Goal: Transaction & Acquisition: Purchase product/service

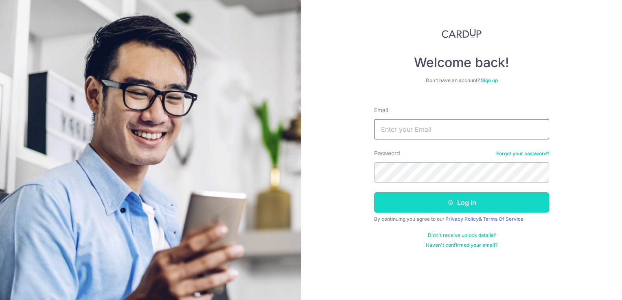
type input "jhei.pte.ltd@gmail.com"
click at [456, 205] on button "Log in" at bounding box center [461, 202] width 175 height 20
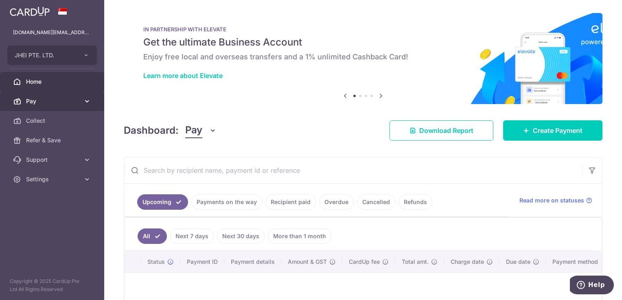
click at [85, 99] on icon at bounding box center [87, 101] width 8 height 8
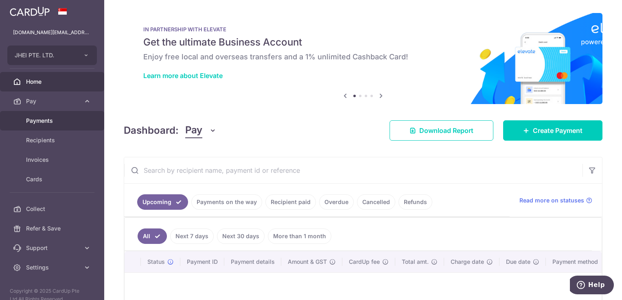
click at [49, 122] on span "Payments" at bounding box center [53, 121] width 54 height 8
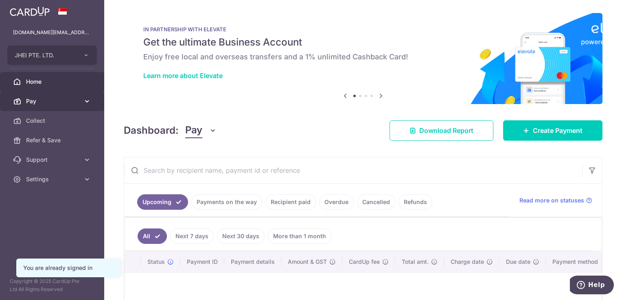
click at [83, 102] on link "Pay" at bounding box center [52, 102] width 104 height 20
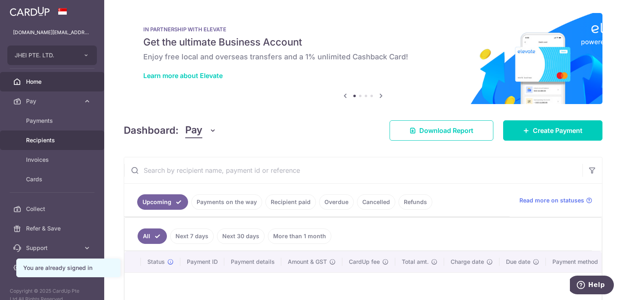
click at [45, 138] on span "Recipients" at bounding box center [53, 140] width 54 height 8
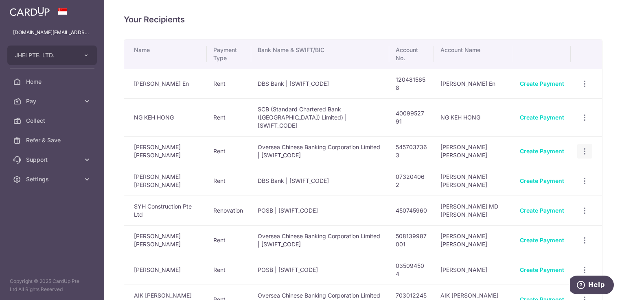
click at [582, 147] on icon "button" at bounding box center [584, 151] width 9 height 9
click at [547, 169] on span "View/Edit" at bounding box center [557, 174] width 55 height 10
click at [582, 147] on icon "button" at bounding box center [584, 151] width 9 height 9
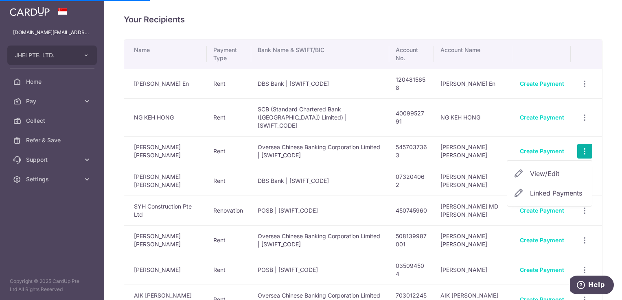
click at [530, 169] on span "View/Edit" at bounding box center [557, 174] width 55 height 10
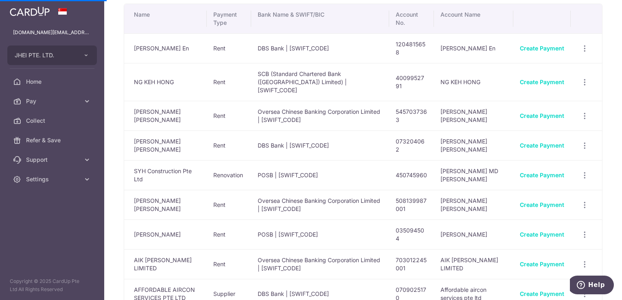
scroll to position [31, 0]
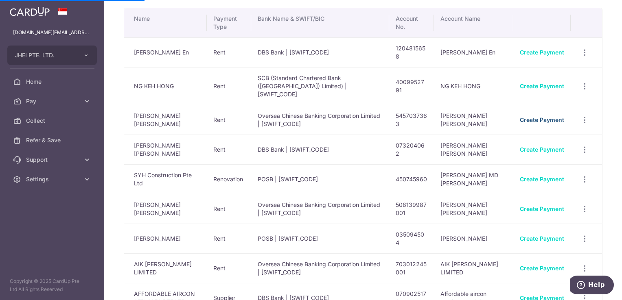
click at [525, 116] on link "Create Payment" at bounding box center [541, 119] width 44 height 7
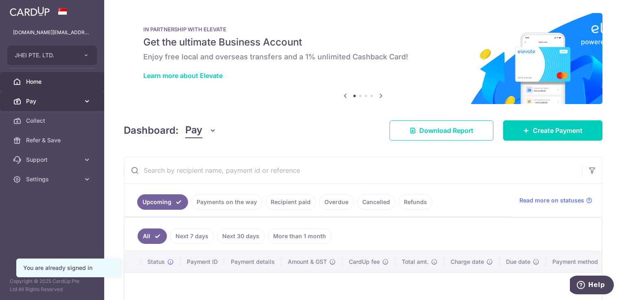
click at [86, 98] on icon at bounding box center [87, 101] width 8 height 8
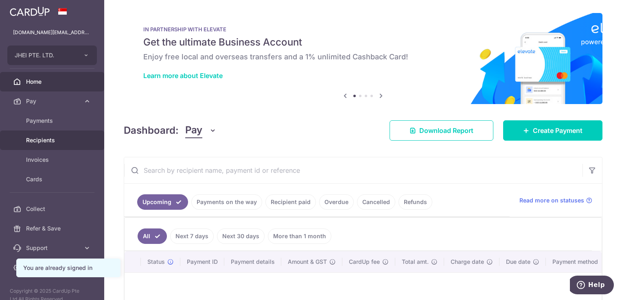
click at [57, 136] on span "Recipients" at bounding box center [53, 140] width 54 height 8
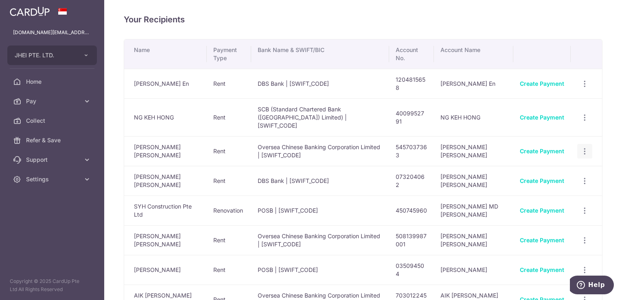
click at [580, 147] on icon "button" at bounding box center [584, 151] width 9 height 9
click at [533, 169] on span "View/Edit" at bounding box center [557, 174] width 55 height 10
